Goal: Navigation & Orientation: Go to known website

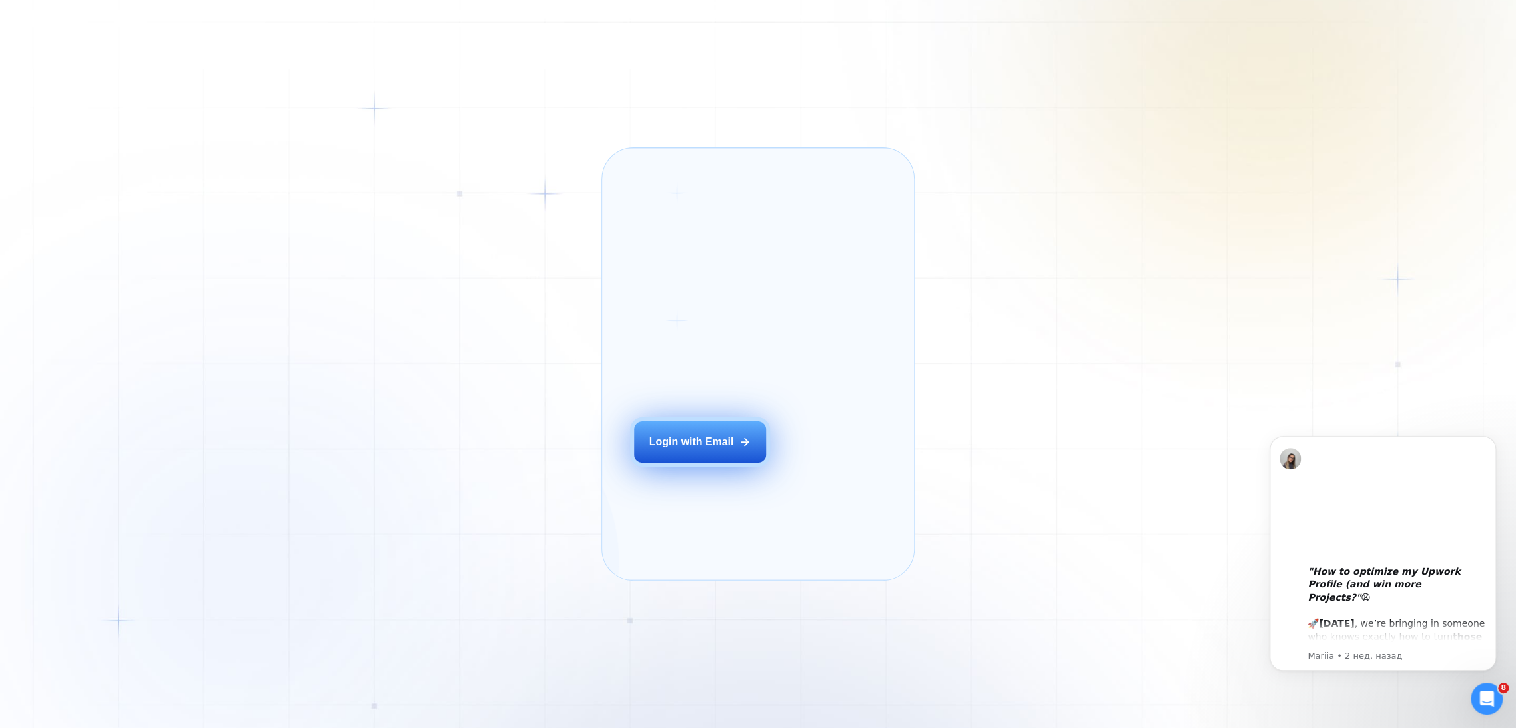
click at [686, 462] on button "Login with Email" at bounding box center [700, 441] width 132 height 41
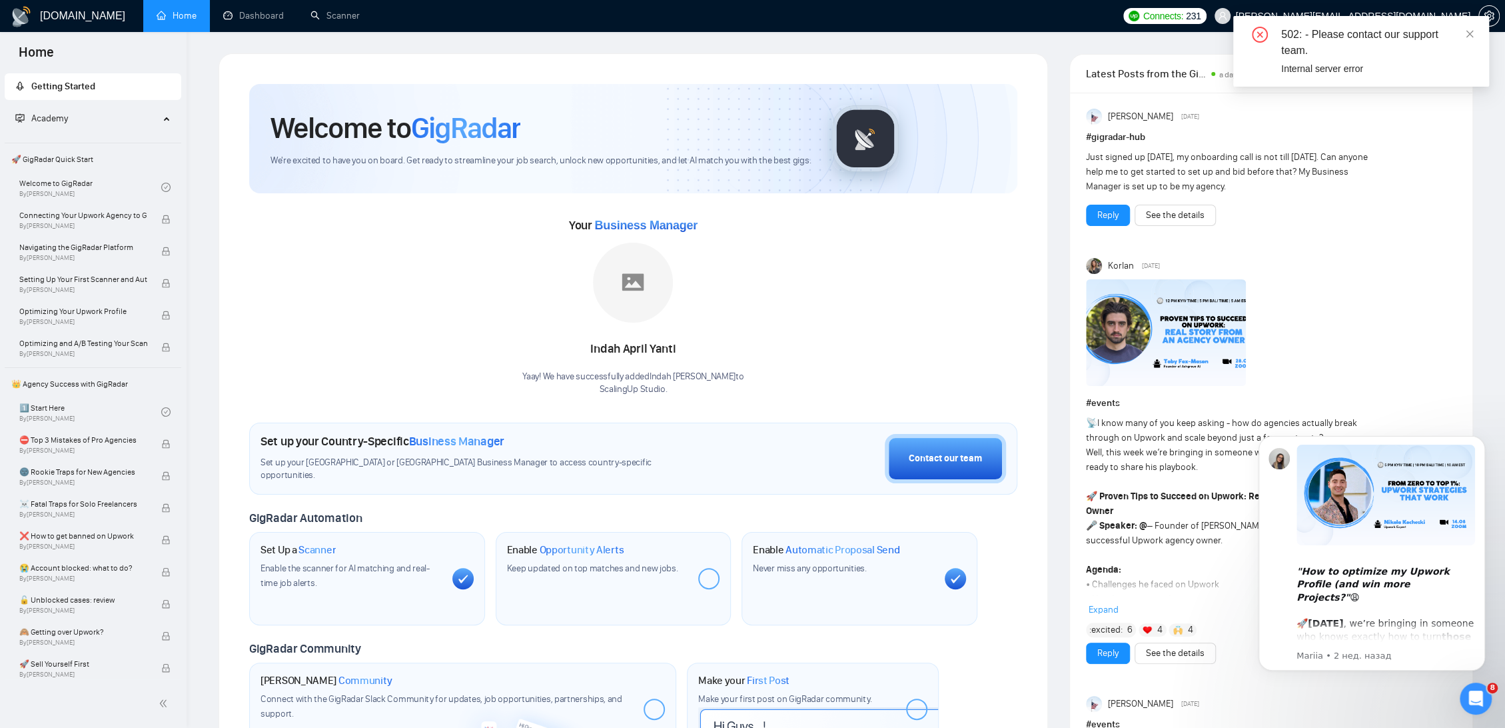
drag, startPoint x: 1470, startPoint y: 32, endPoint x: 1295, endPoint y: 31, distance: 175.2
click at [1470, 32] on icon "close" at bounding box center [1469, 33] width 9 height 9
